Goal: Transaction & Acquisition: Obtain resource

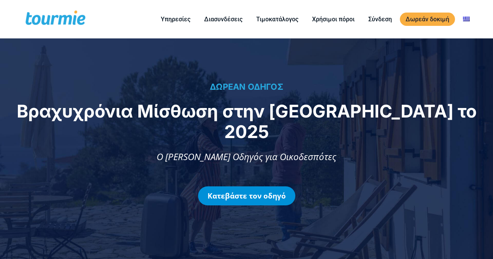
click at [258, 186] on link "Κατεβάστε τον οδηγό" at bounding box center [246, 195] width 97 height 19
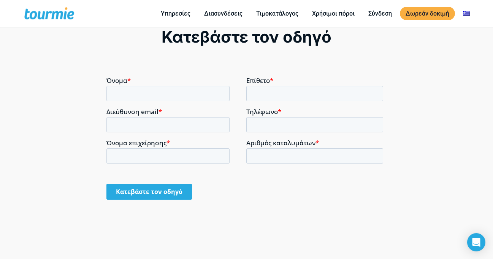
scroll to position [537, 0]
click at [144, 92] on input "Όνομα *" at bounding box center [168, 92] width 123 height 15
type input "ΔΗΜΗΤΡΙΟΣ"
click at [276, 94] on input "Επίθετο *" at bounding box center [315, 92] width 137 height 15
type input "ΚΑΒΒΑΔΙΑΣ"
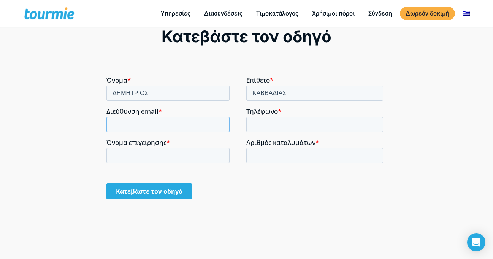
click at [160, 124] on input "Διεύθυνση email *" at bounding box center [168, 123] width 123 height 15
type input "dimikavvadias@yahoo.gr"
click at [270, 125] on input "Τηλέφωνο *" at bounding box center [315, 123] width 137 height 15
type input "6972428077"
click at [165, 156] on input "Όνομα επιχείρησης *" at bounding box center [168, 155] width 123 height 15
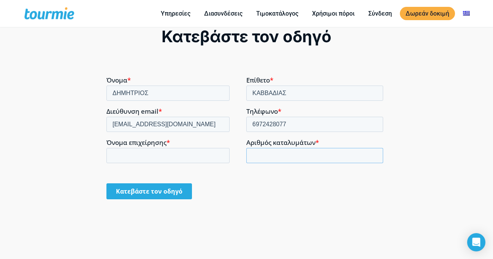
click at [276, 156] on input "Αριθμός καταλυμάτων *" at bounding box center [315, 155] width 137 height 15
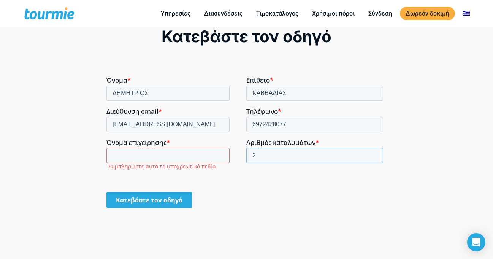
type input "2"
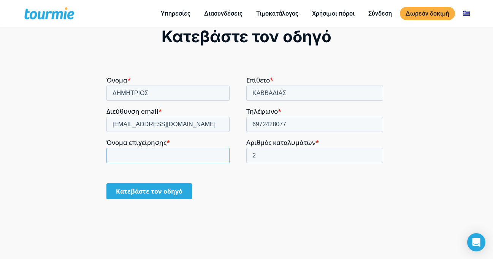
click at [123, 153] on input "Όνομα επιχείρησης *" at bounding box center [168, 155] width 123 height 15
type input "C"
type input "MILTOS"
click at [259, 155] on input "2" at bounding box center [315, 155] width 137 height 15
type input "1"
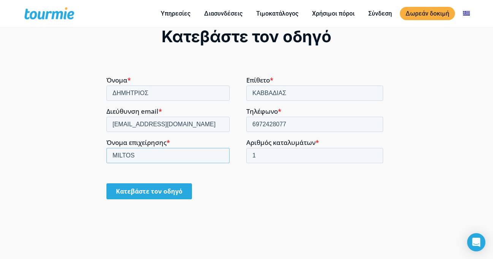
click at [137, 154] on input "MILTOS" at bounding box center [168, 155] width 123 height 15
click at [134, 154] on input "MILTOSAND KATE" at bounding box center [168, 155] width 123 height 15
click at [172, 156] on input "MILTOS AND KATE" at bounding box center [168, 155] width 123 height 15
type input "MILTOS AND KATE HOUSE"
click at [151, 190] on input "Κατεβάστε τον οδηγό" at bounding box center [150, 191] width 86 height 16
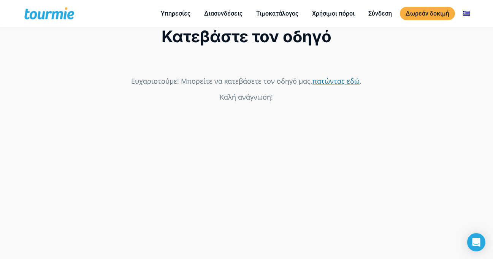
click at [336, 80] on link "πατώντας εδώ" at bounding box center [336, 80] width 47 height 9
